Goal: Transaction & Acquisition: Purchase product/service

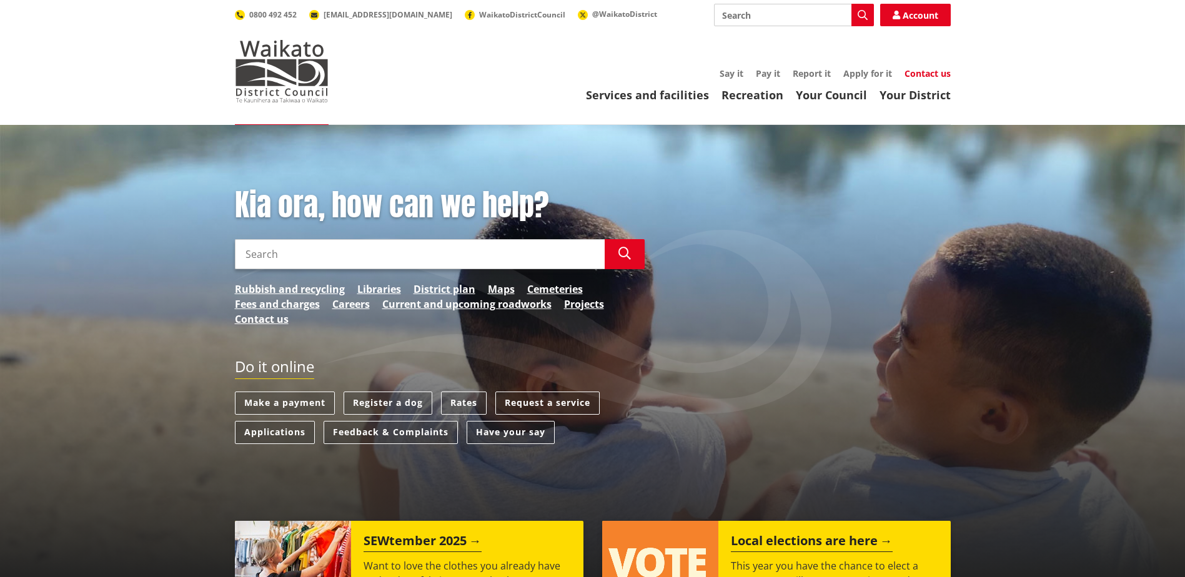
click at [934, 73] on link "Contact us" at bounding box center [927, 73] width 46 height 12
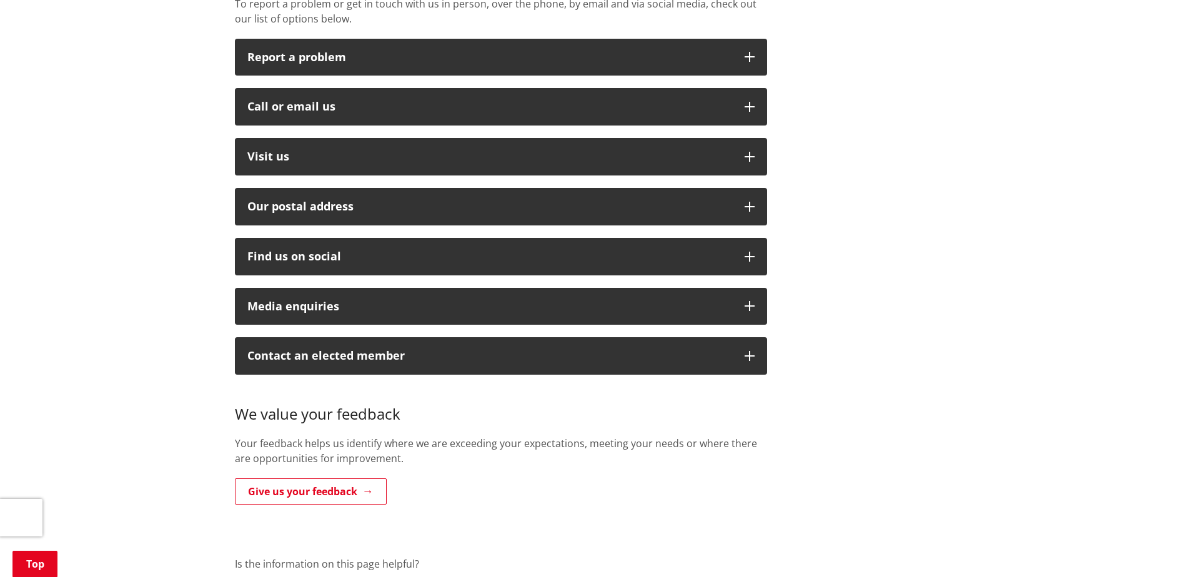
scroll to position [375, 0]
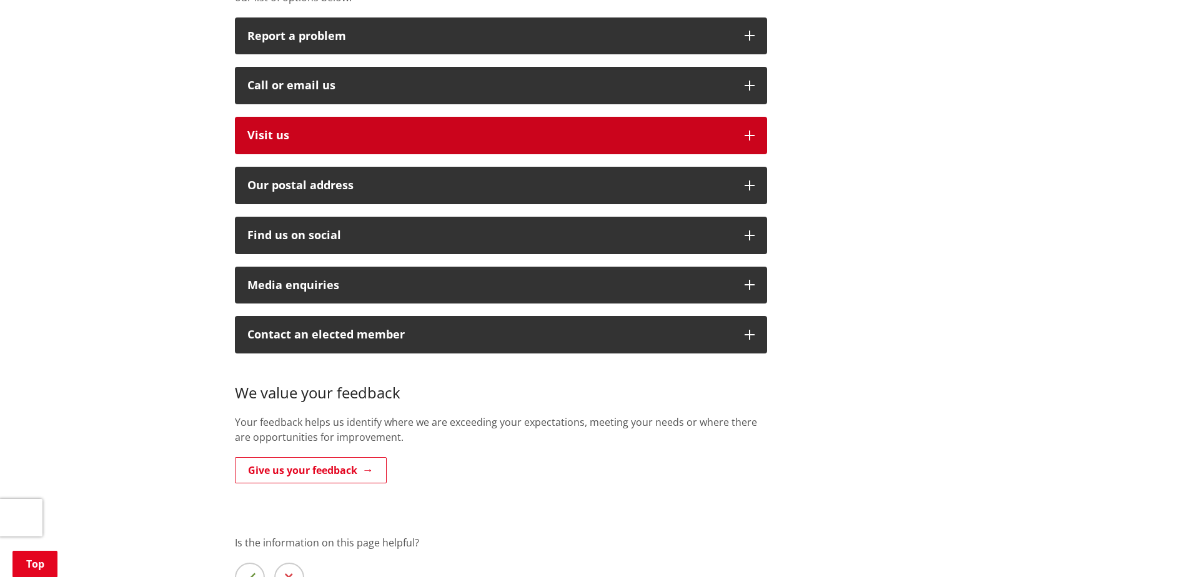
click at [751, 117] on button "Visit us" at bounding box center [501, 135] width 532 height 37
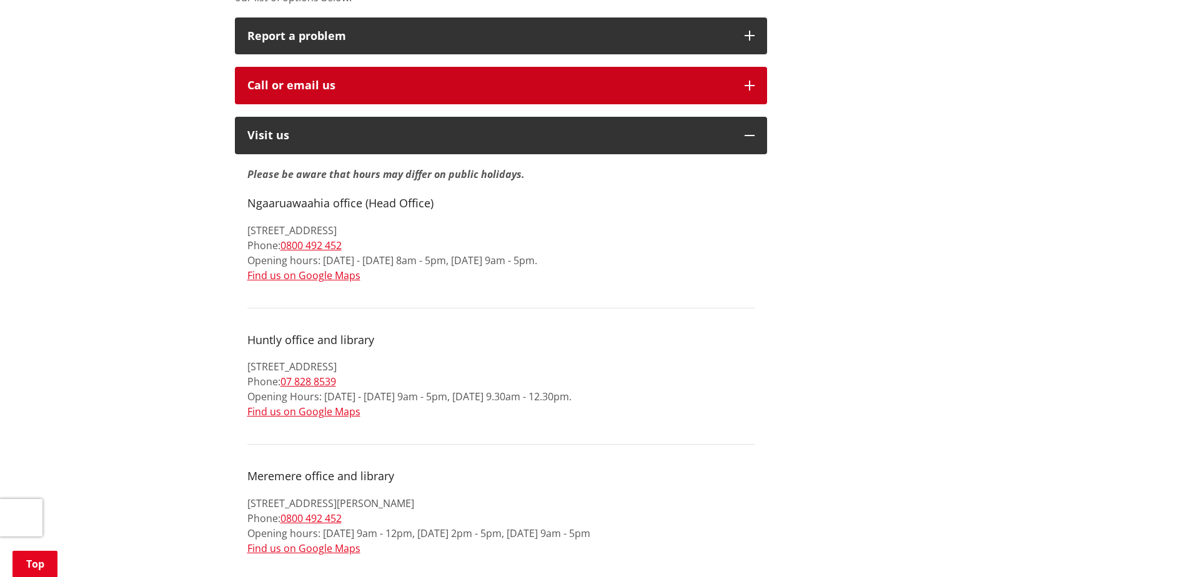
click at [751, 81] on icon "button" at bounding box center [750, 86] width 10 height 10
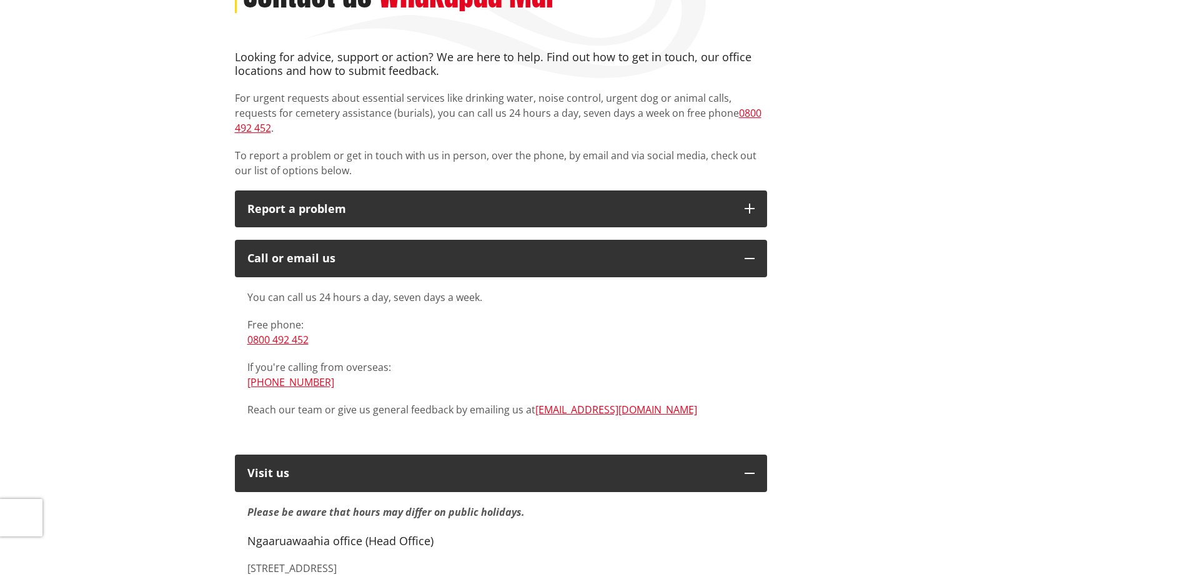
scroll to position [0, 0]
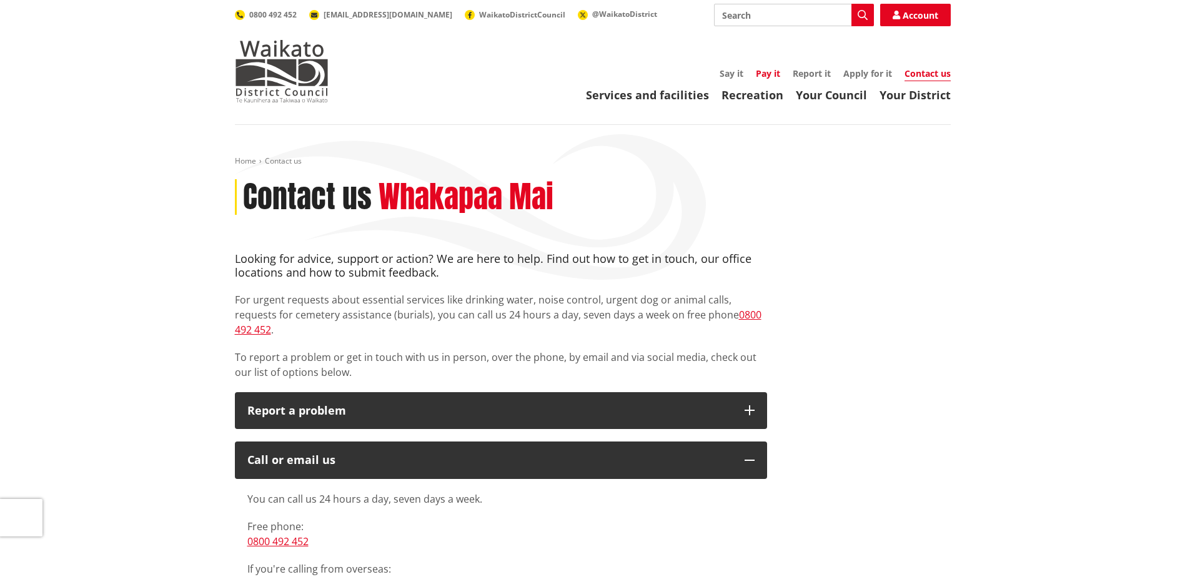
click at [765, 72] on link "Pay it" at bounding box center [768, 73] width 24 height 12
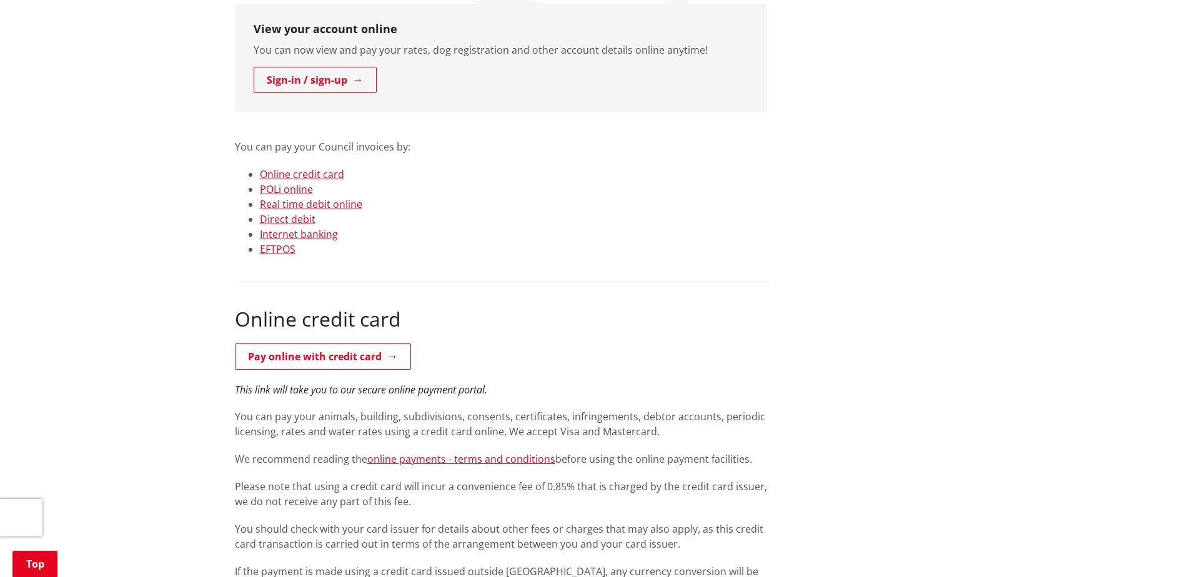
scroll to position [250, 0]
click at [317, 201] on link "Real time debit online" at bounding box center [311, 203] width 102 height 14
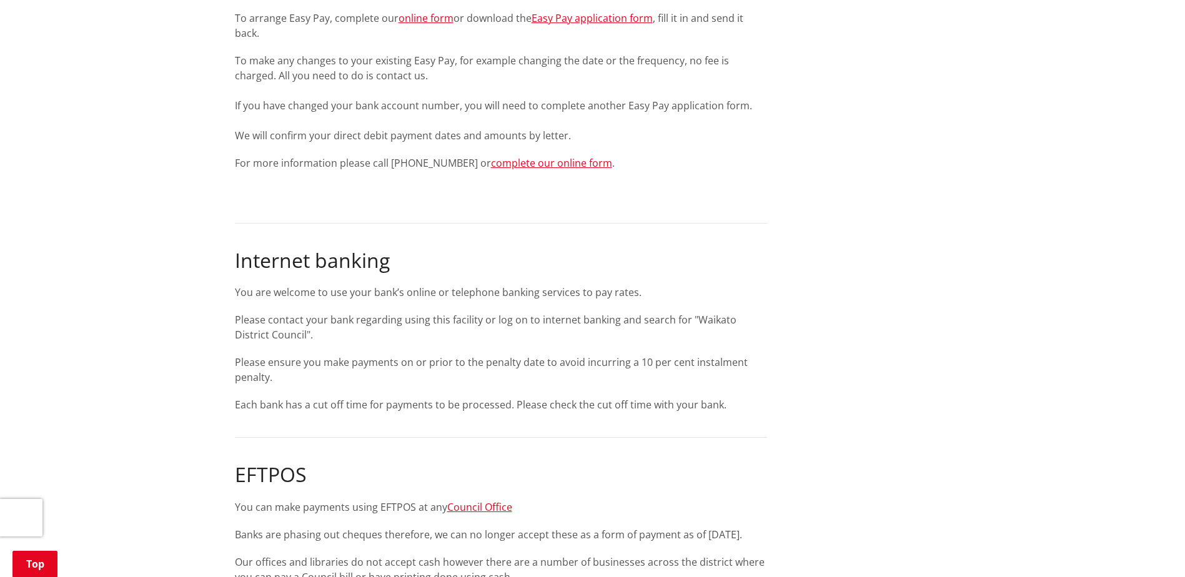
scroll to position [1370, 0]
